Goal: Answer question/provide support

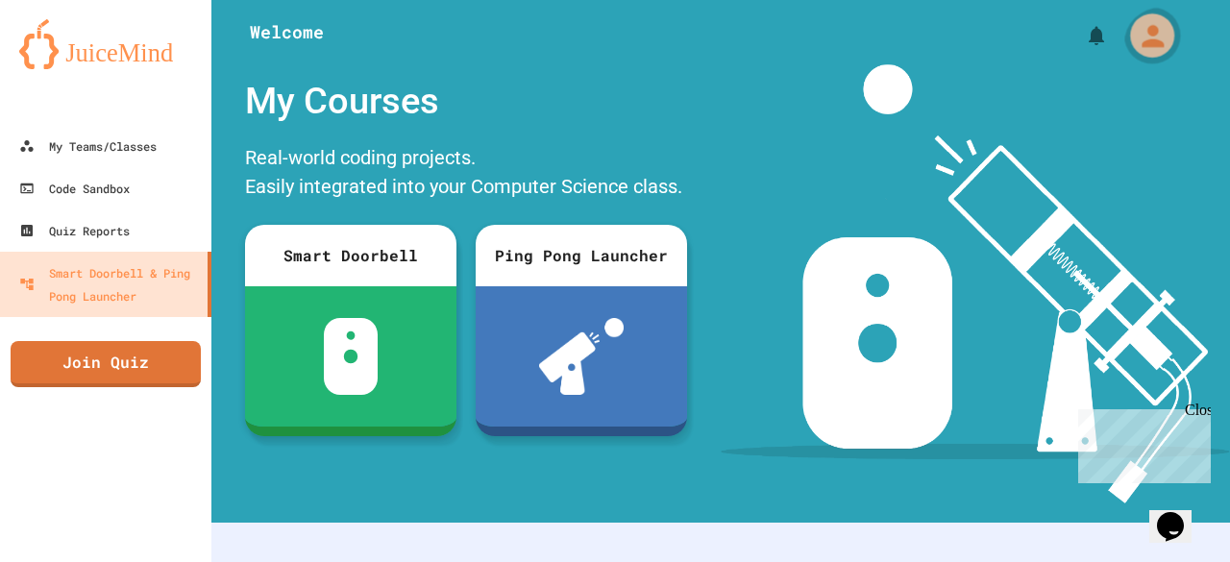
click at [1136, 36] on icon "My Account" at bounding box center [1152, 35] width 33 height 33
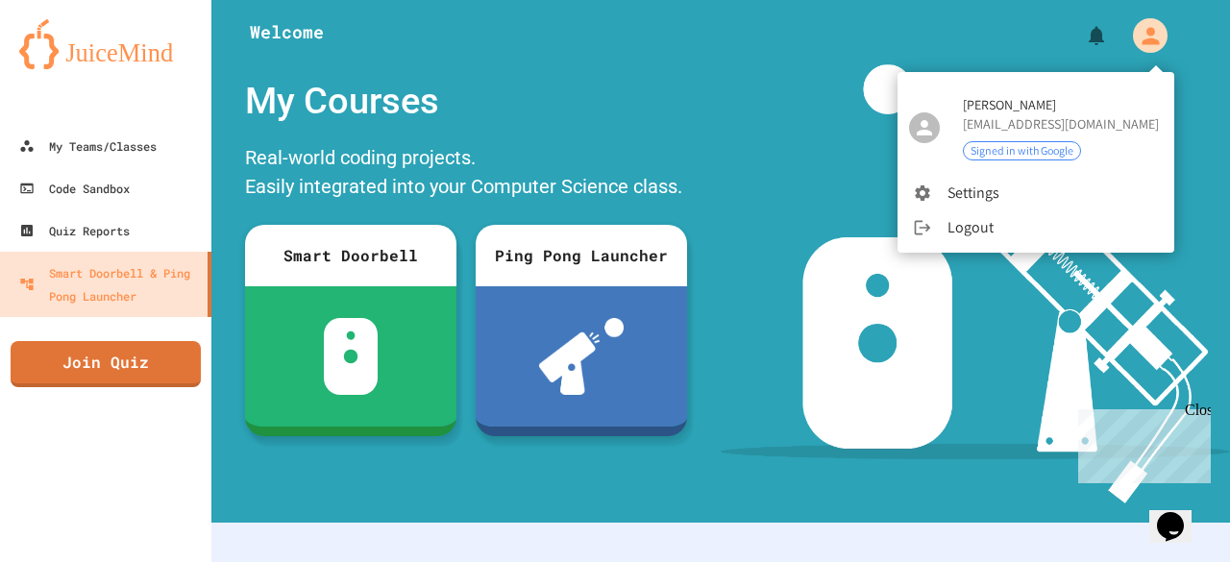
click at [685, 129] on div at bounding box center [615, 281] width 1230 height 562
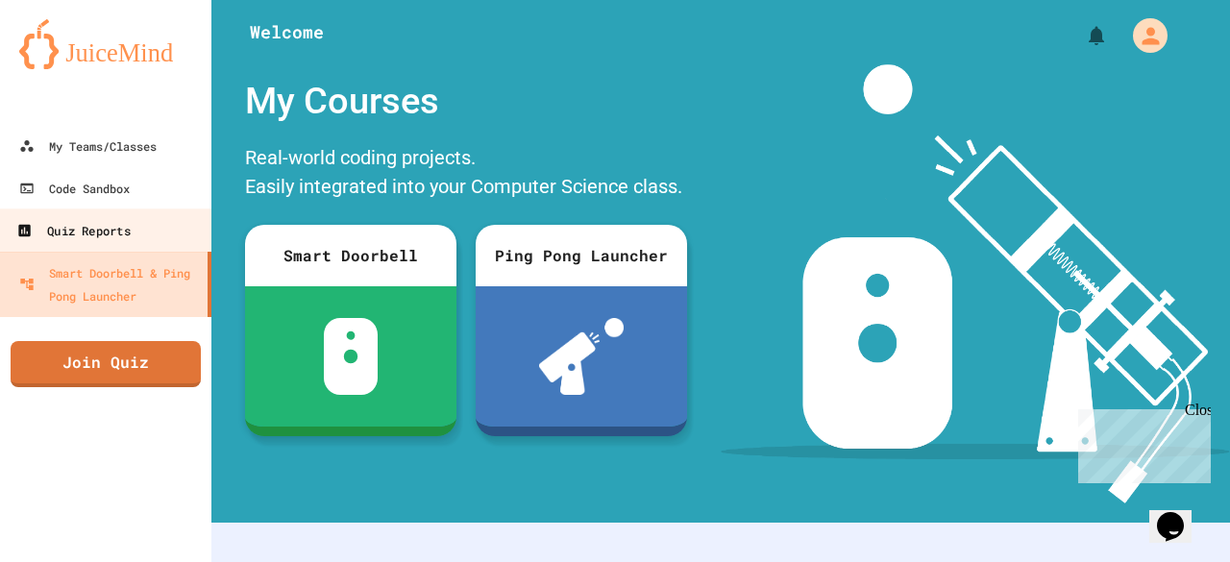
click at [133, 211] on link "Quiz Reports" at bounding box center [106, 230] width 218 height 43
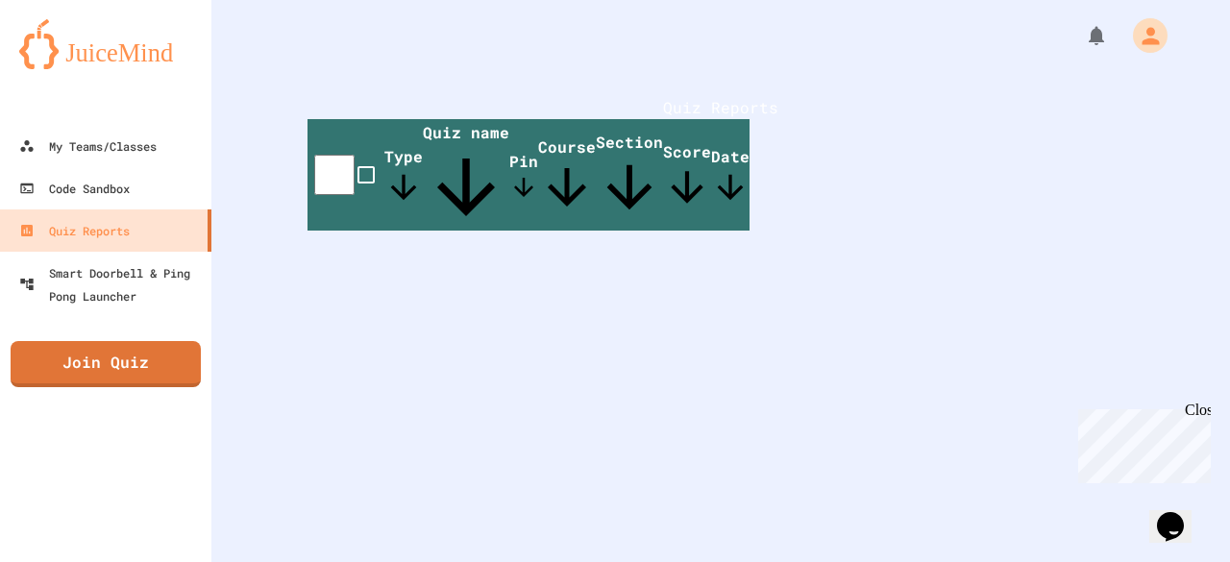
click at [596, 193] on th "Course" at bounding box center [567, 175] width 58 height 112
click at [596, 192] on span "Course" at bounding box center [567, 176] width 58 height 80
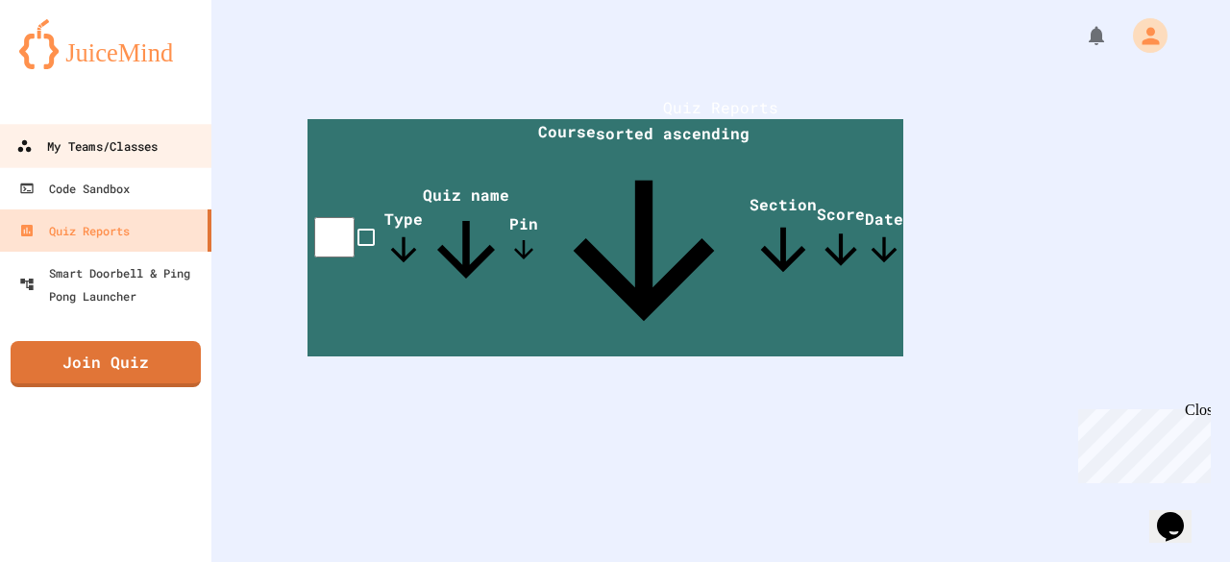
click at [100, 155] on div "My Teams/Classes" at bounding box center [86, 147] width 141 height 24
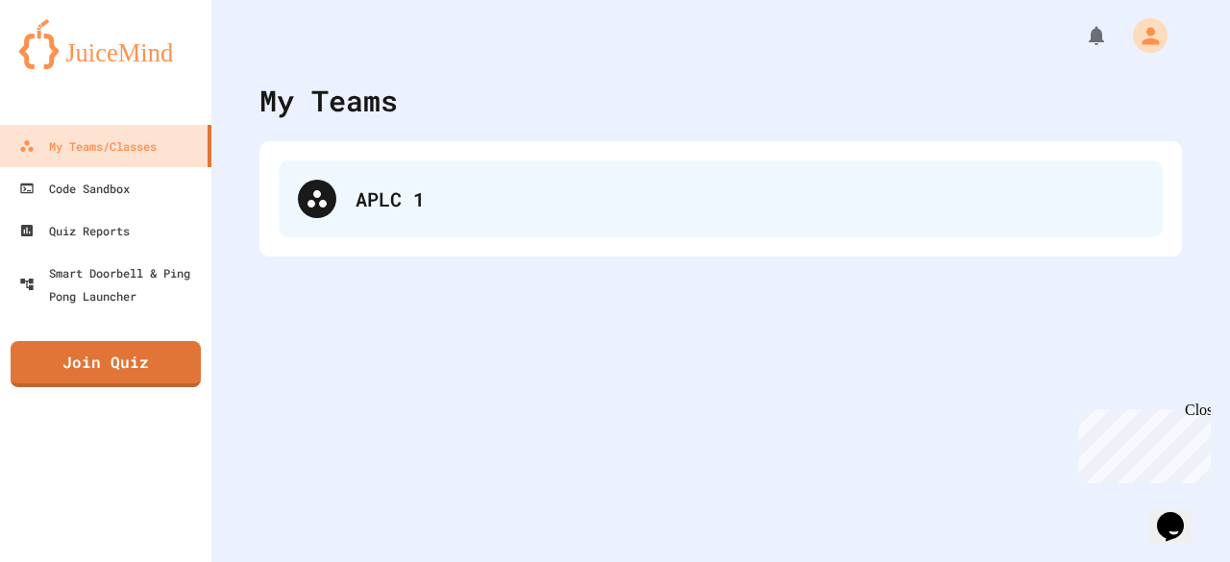
click at [371, 187] on div "APLC 1" at bounding box center [750, 199] width 788 height 29
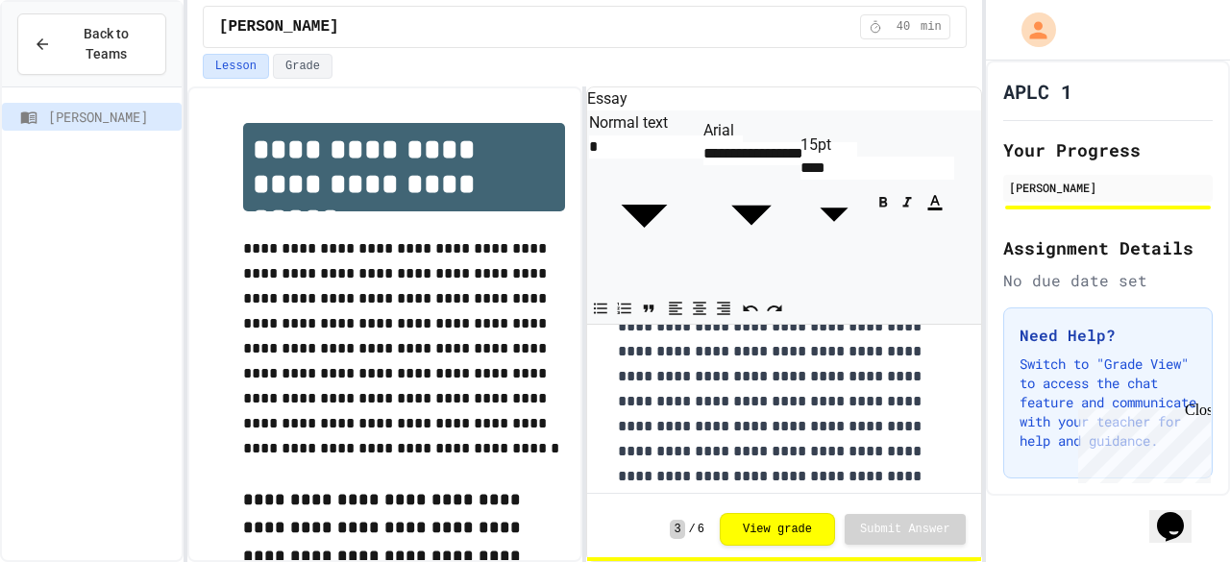
scroll to position [959, 0]
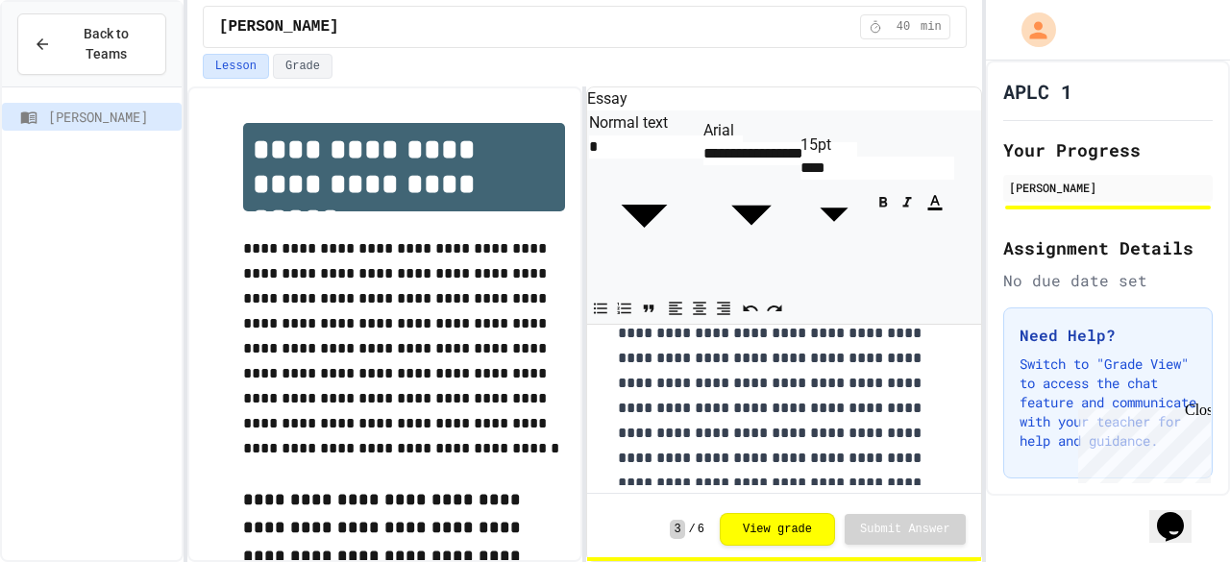
click at [1201, 405] on div "Close" at bounding box center [1197, 414] width 24 height 24
click at [279, 64] on button "Grade" at bounding box center [303, 66] width 60 height 25
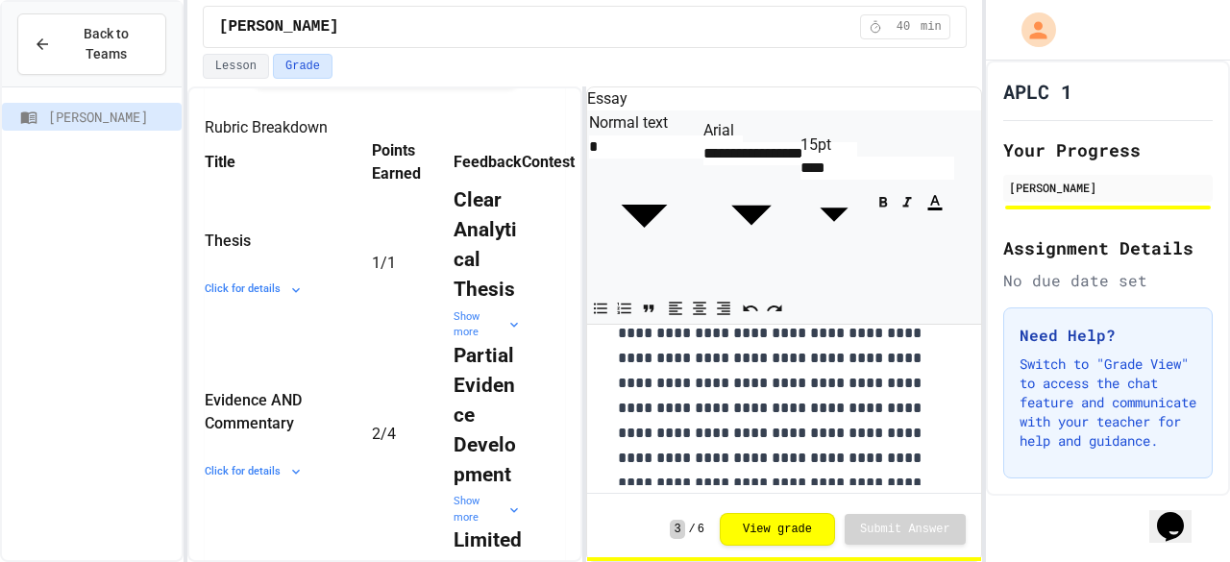
scroll to position [379, 0]
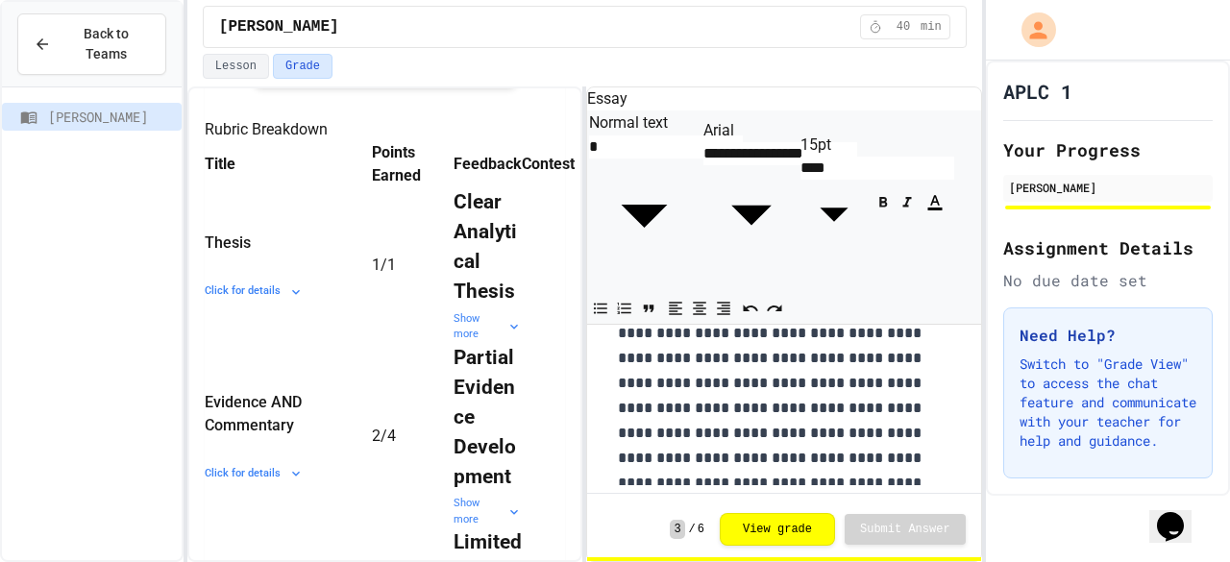
click at [481, 304] on strong "Clear Analytical Thesis" at bounding box center [485, 246] width 63 height 113
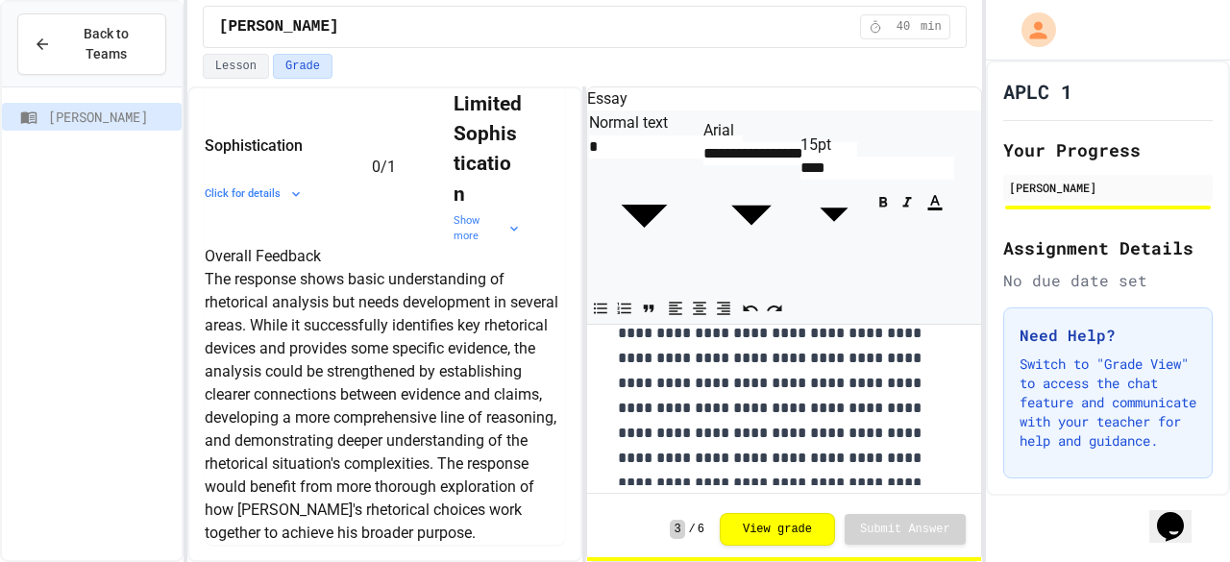
scroll to position [1972, 0]
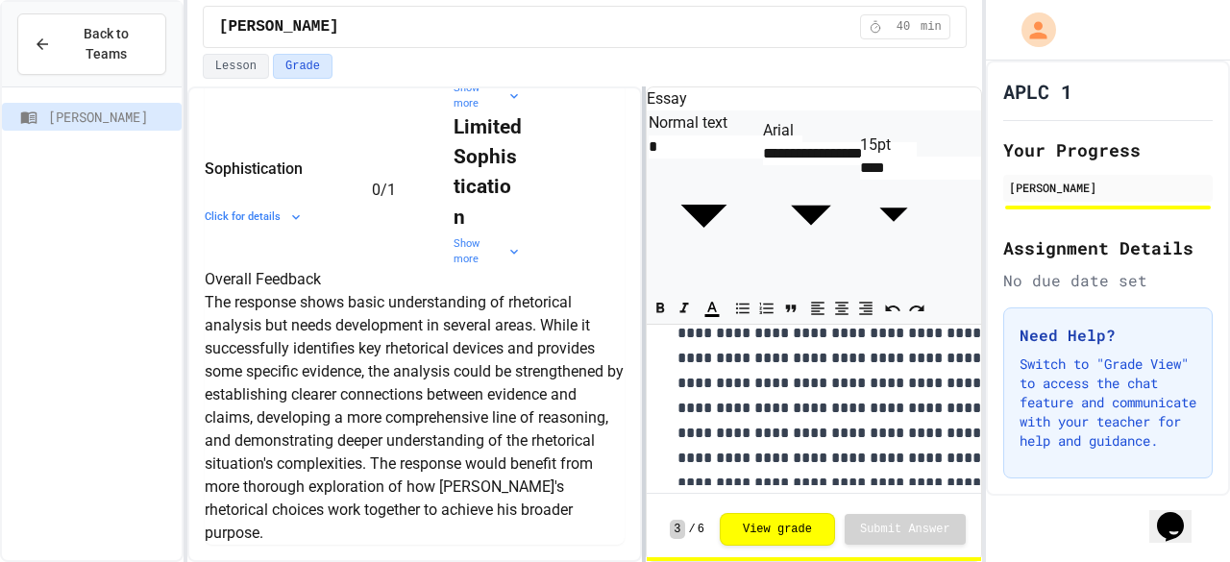
click at [694, 128] on div "**********" at bounding box center [584, 325] width 795 height 476
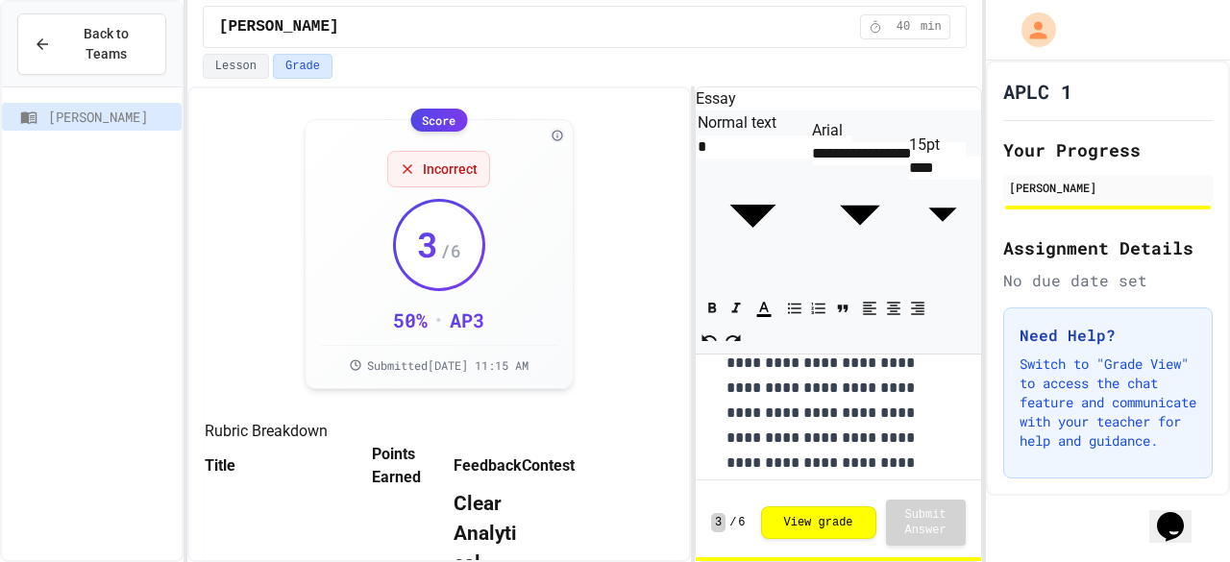
scroll to position [0, 0]
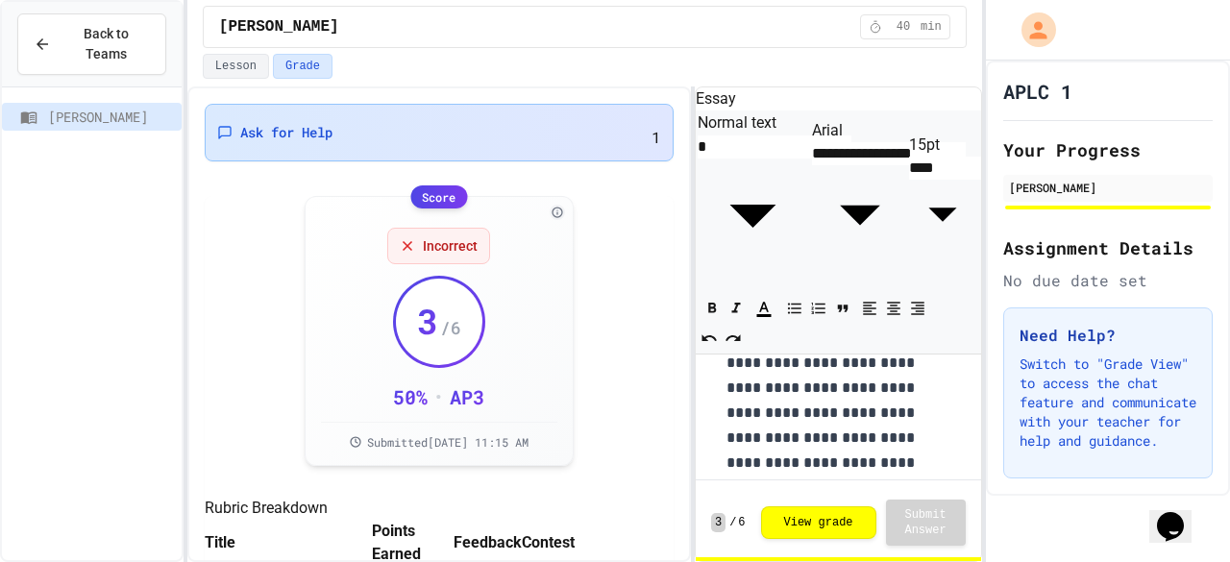
click at [279, 112] on div "Ask for Help 1" at bounding box center [439, 133] width 469 height 58
